Goal: Transaction & Acquisition: Purchase product/service

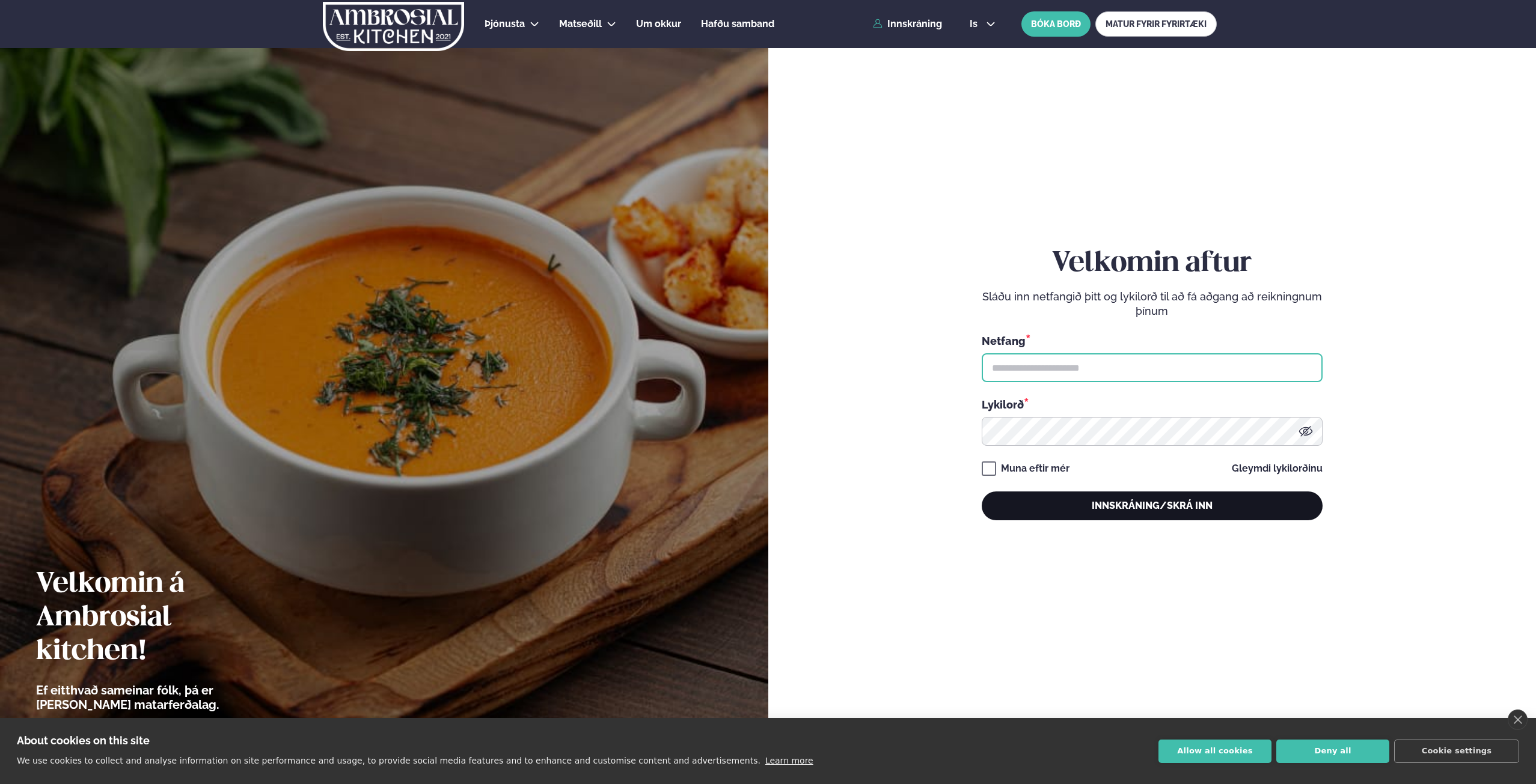
type input "**********"
click at [1115, 504] on button "Innskráning/Skrá inn" at bounding box center [1152, 506] width 341 height 29
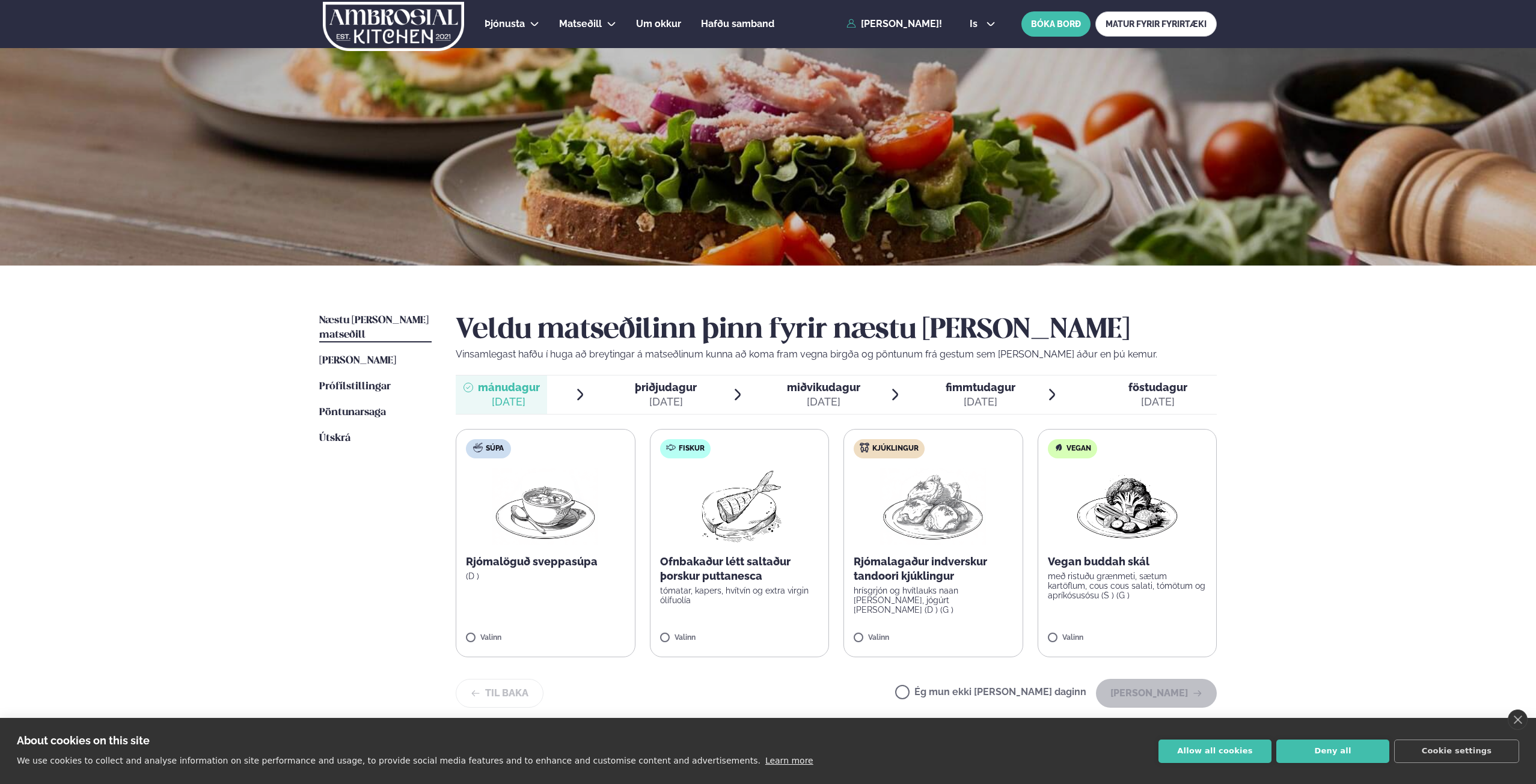
click at [753, 508] on img at bounding box center [739, 506] width 106 height 77
click at [1132, 683] on button "[PERSON_NAME]" at bounding box center [1156, 694] width 121 height 29
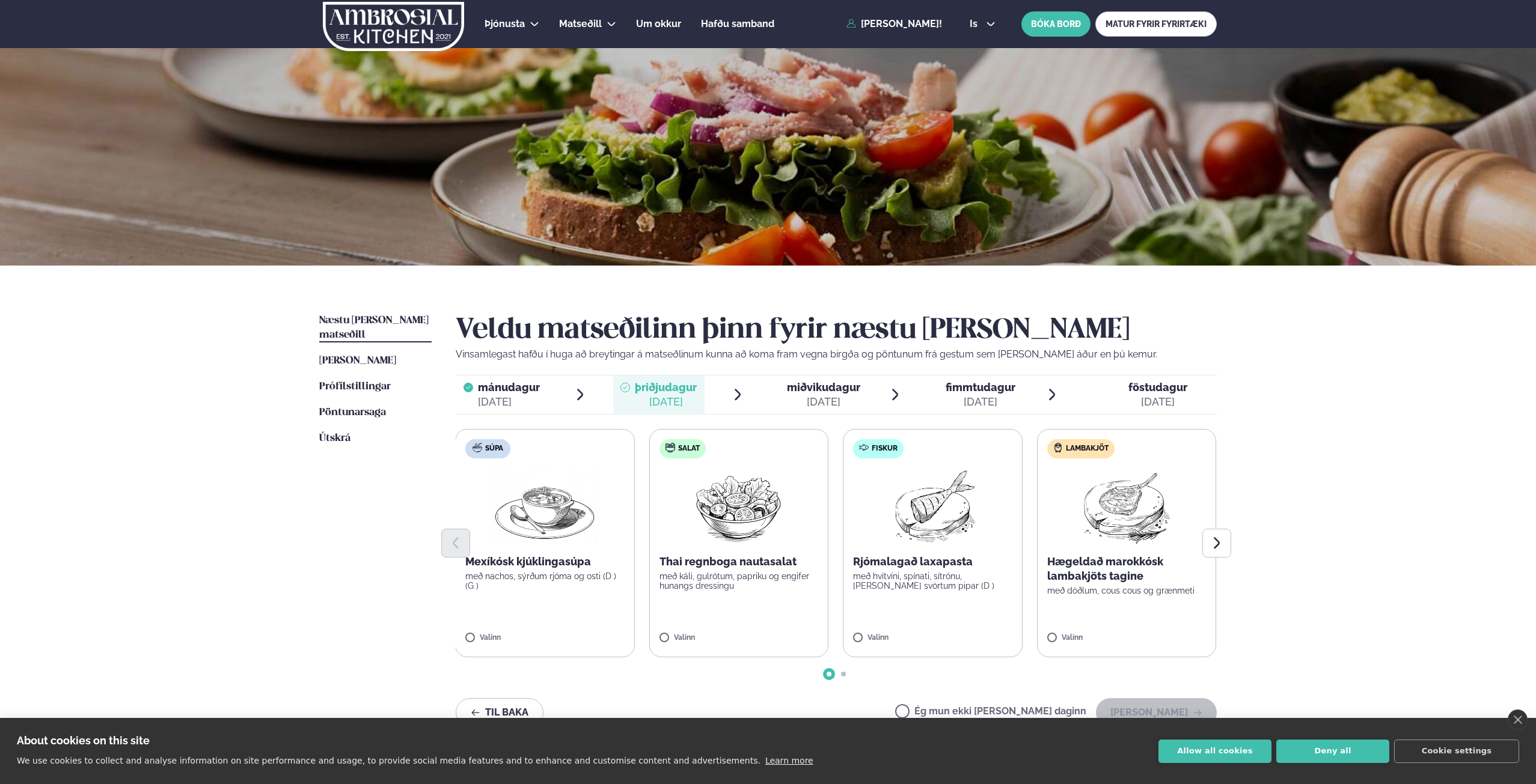
click at [1105, 598] on label "Lambakjöt Hægeldað marokkósk lambakjöts tagine með döðlum, cous cous og grænmet…" at bounding box center [1126, 543] width 179 height 229
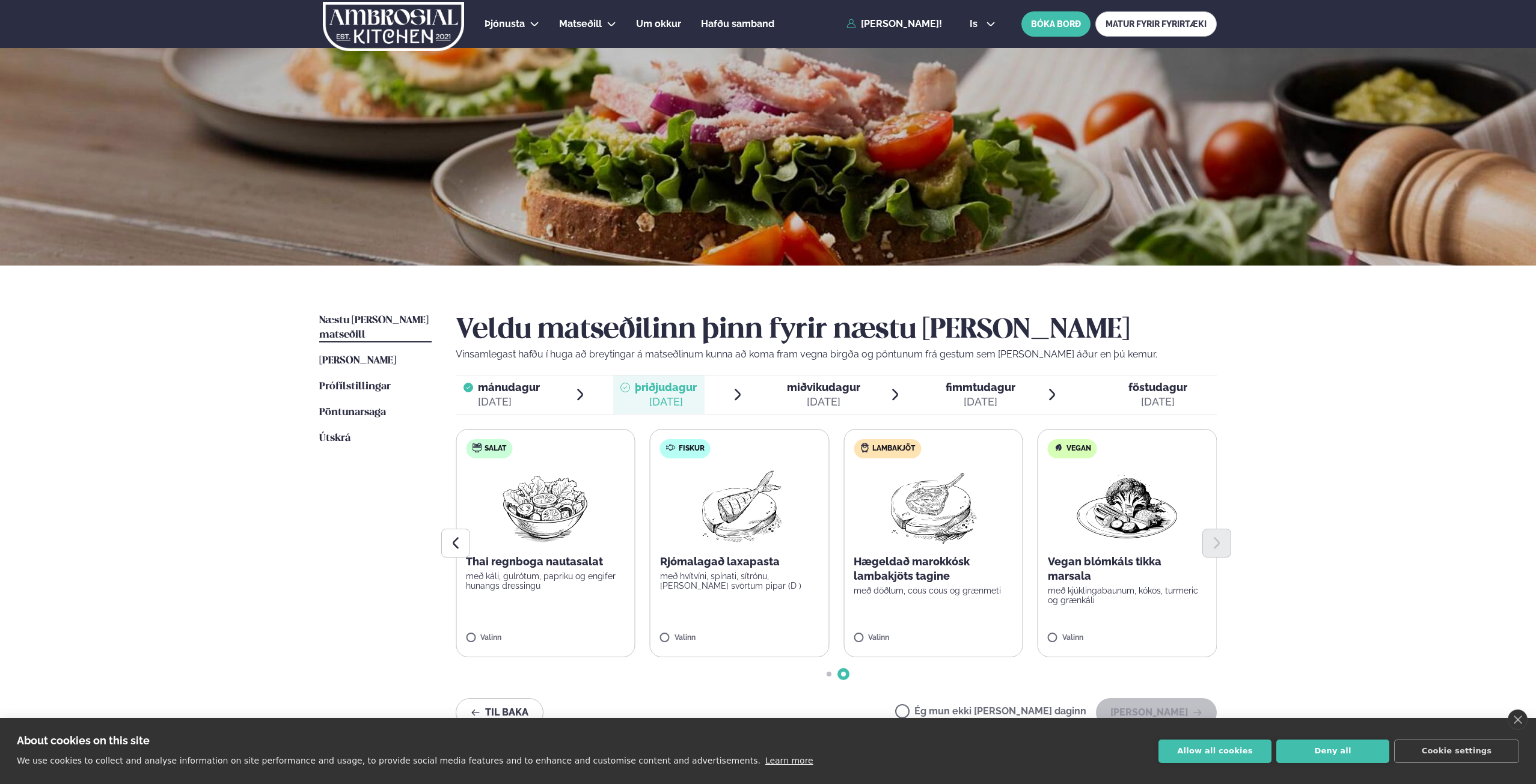
click at [972, 618] on label "Lambakjöt Hægeldað marokkósk lambakjöts tagine með döðlum, cous cous og grænmet…" at bounding box center [933, 543] width 179 height 229
click at [919, 630] on label "Lambakjöt Hægeldað marokkósk lambakjöts tagine með döðlum, cous cous og grænmet…" at bounding box center [933, 543] width 179 height 229
click at [1154, 706] on button "[PERSON_NAME]" at bounding box center [1156, 712] width 121 height 29
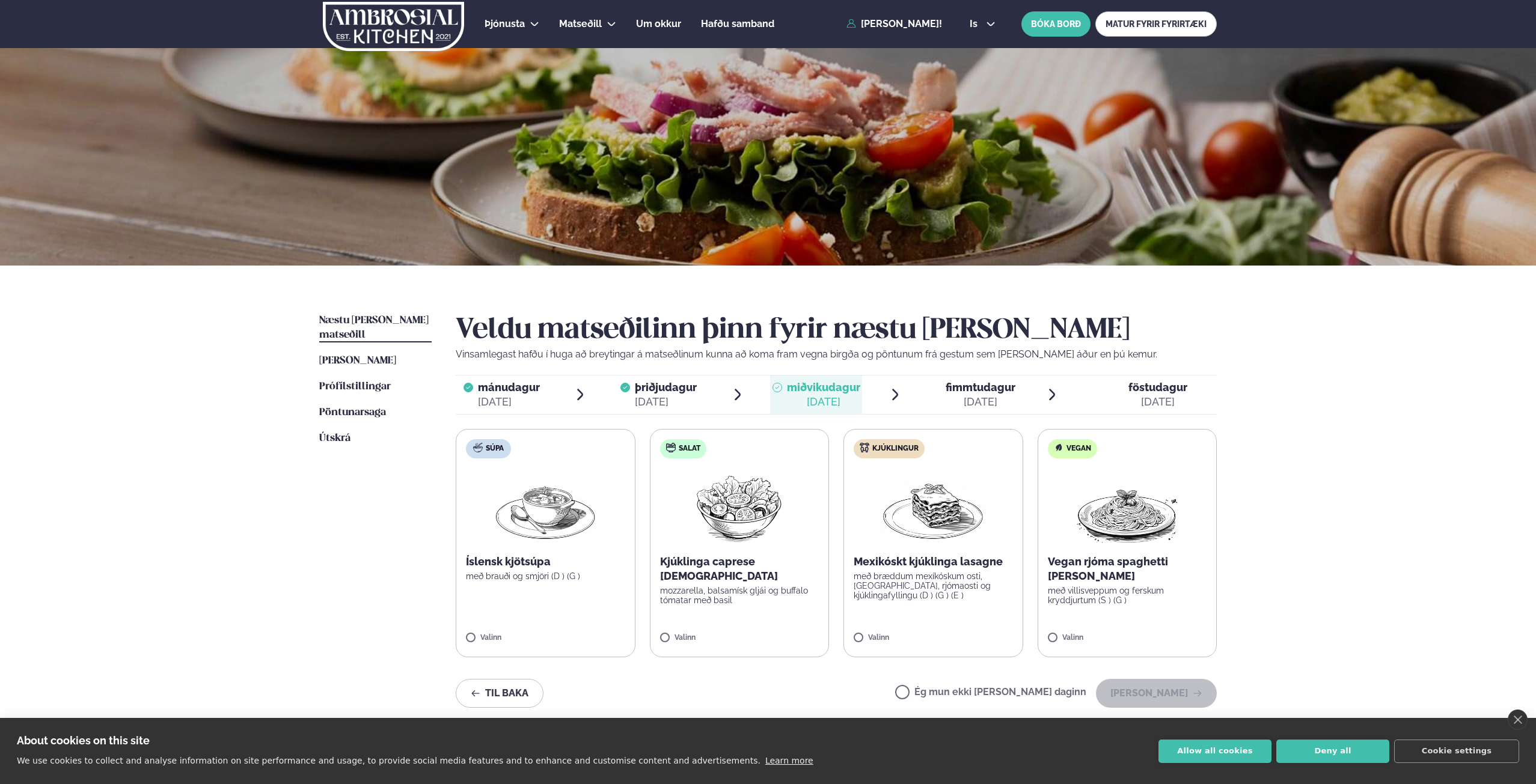
click at [1123, 551] on label "Vegan Vegan rjóma spaghetti [PERSON_NAME] með villisveppum og ferskum kryddjurt…" at bounding box center [1127, 543] width 179 height 229
click at [1135, 687] on button "[PERSON_NAME]" at bounding box center [1156, 694] width 121 height 29
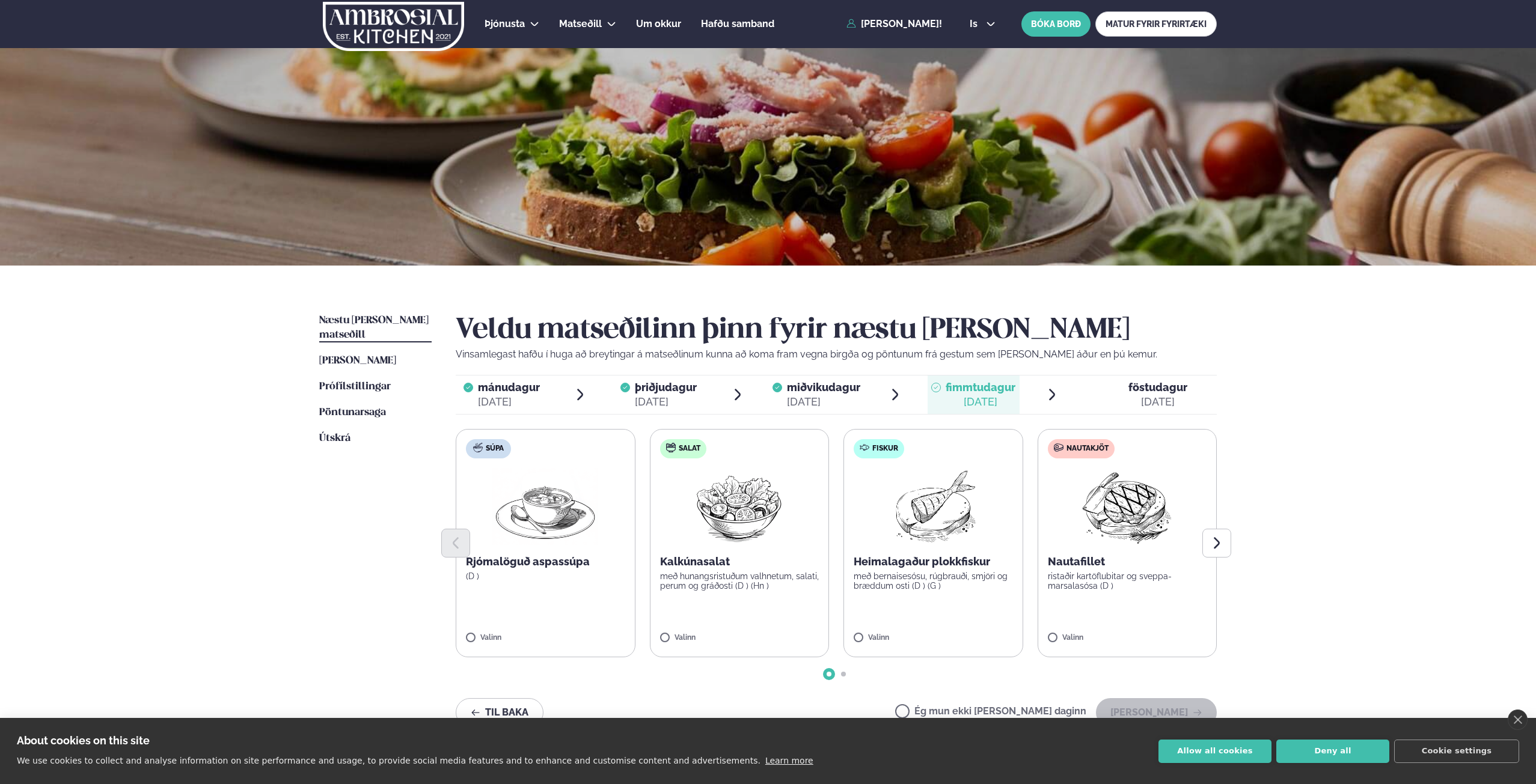
click at [974, 555] on div at bounding box center [836, 543] width 761 height 29
click at [949, 606] on label "Fiskur Heimalagaður plokkfiskur með bernaisesósu, rúgbrauði, smjöri og bræddum …" at bounding box center [933, 543] width 179 height 229
click at [944, 618] on label "Fiskur Heimalagaður plokkfiskur með bernaisesósu, rúgbrauði, smjöri og bræddum …" at bounding box center [933, 543] width 179 height 229
click at [1130, 705] on button "[PERSON_NAME]" at bounding box center [1156, 712] width 121 height 29
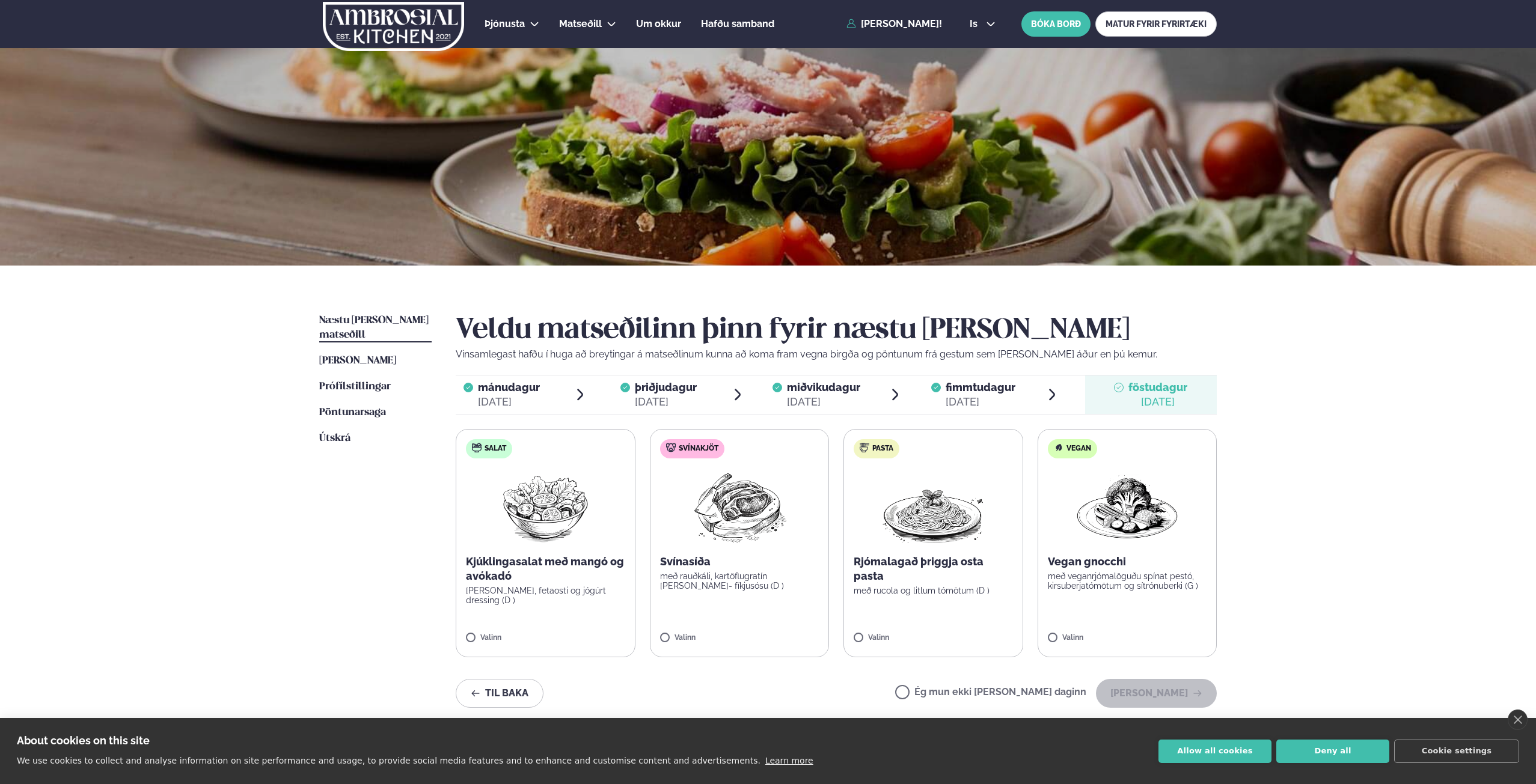
click at [1066, 608] on label "Vegan Vegan gnocchi með veganrjómalöguðu spínat pestó, kirsuberjatómötum og sít…" at bounding box center [1127, 543] width 179 height 229
click at [1120, 683] on button "[PERSON_NAME]" at bounding box center [1156, 694] width 121 height 29
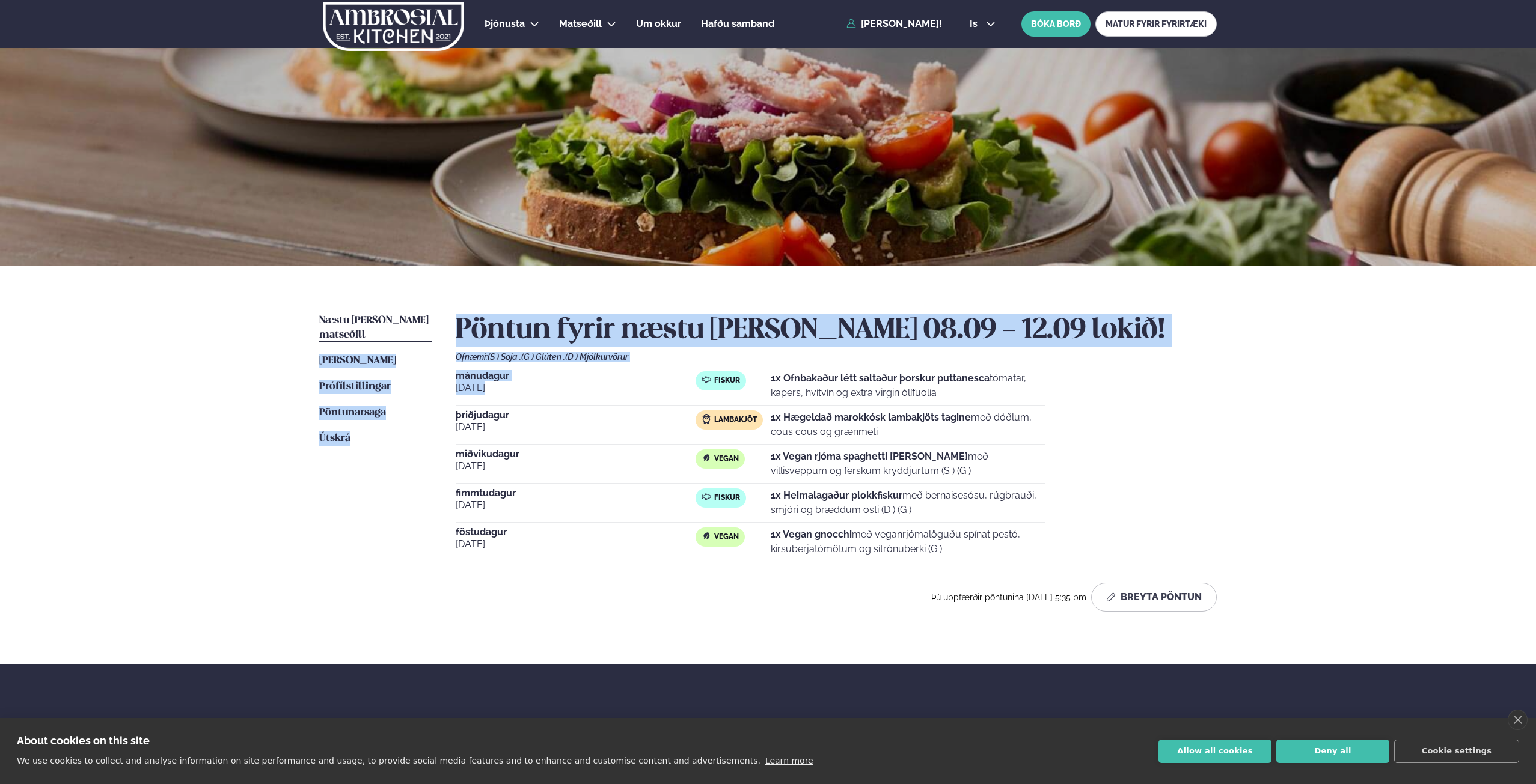
drag, startPoint x: 440, startPoint y: 318, endPoint x: 608, endPoint y: 391, distance: 183.2
click at [608, 391] on div "Næstu [PERSON_NAME] matseðill Næsta vika [PERSON_NAME] matseðill [PERSON_NAME] …" at bounding box center [768, 465] width 969 height 399
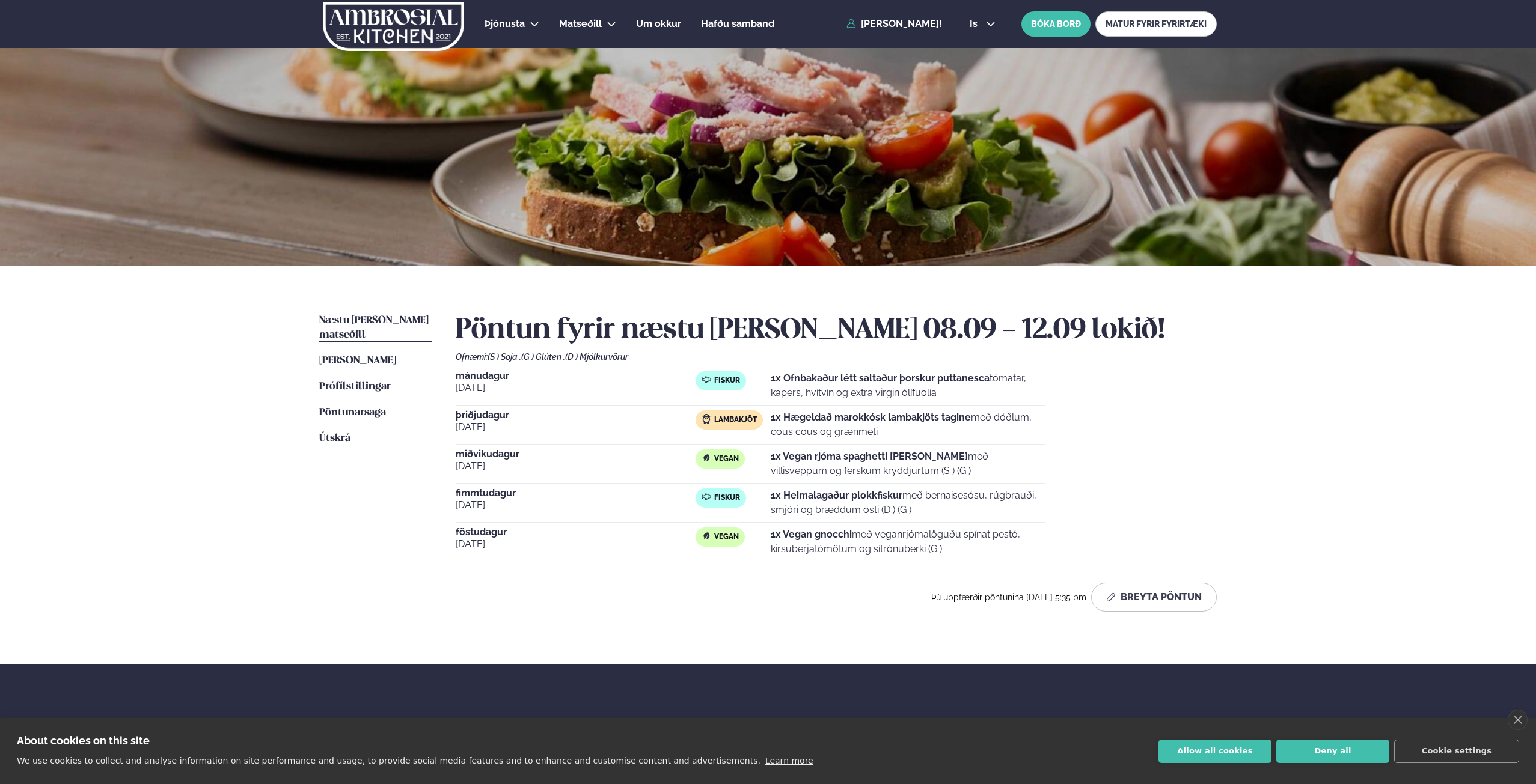
click at [593, 557] on div "[DATE]" at bounding box center [576, 542] width 240 height 29
